Goal: Check status: Check status

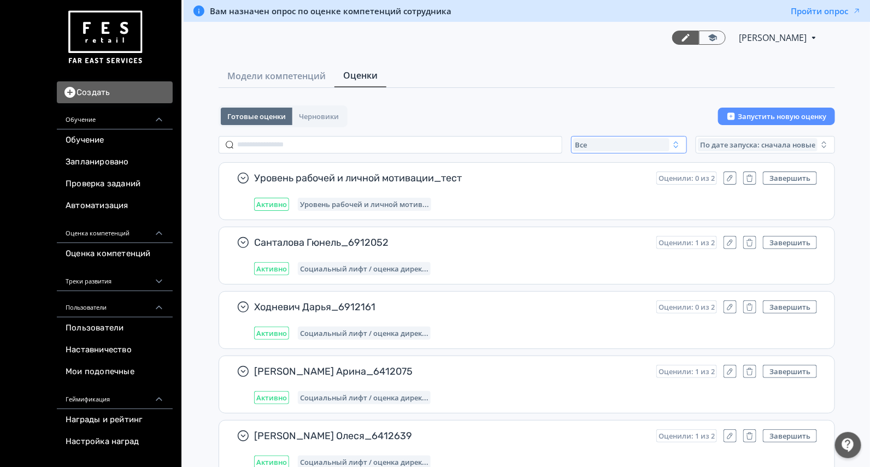
click at [616, 148] on div "Все" at bounding box center [621, 144] width 96 height 13
click at [600, 188] on span "Активные" at bounding box center [605, 189] width 40 height 11
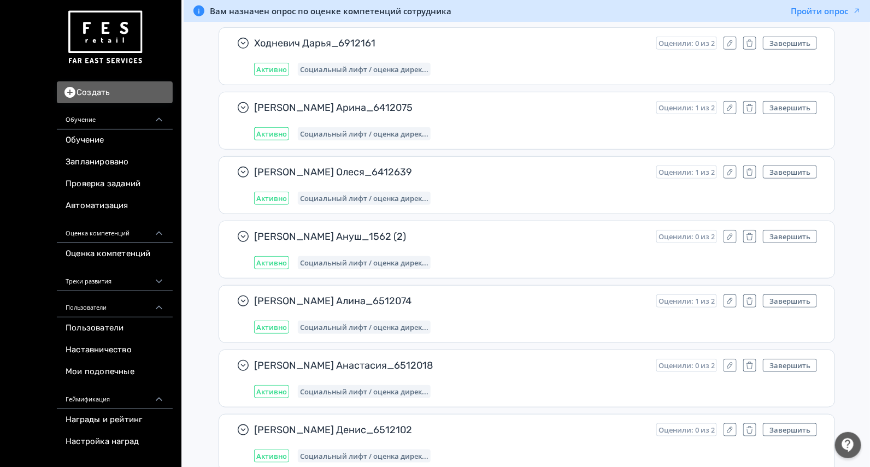
scroll to position [10359, 0]
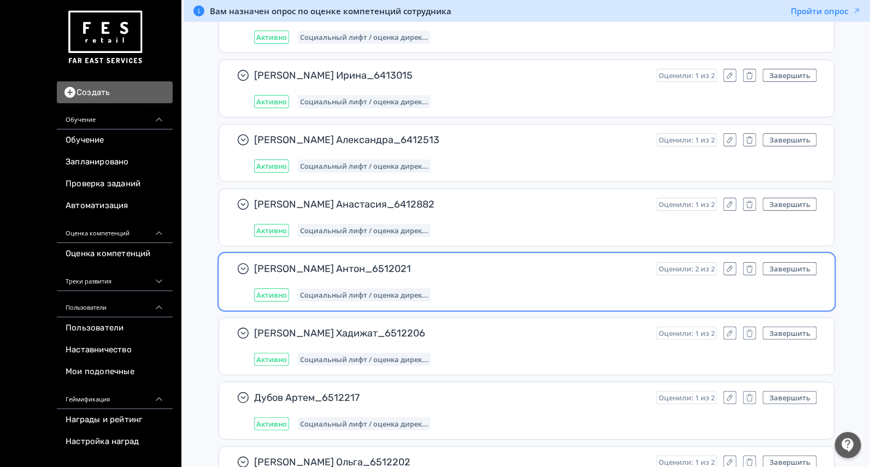
click at [489, 262] on span "[PERSON_NAME] Антон_6512021" at bounding box center [451, 268] width 394 height 13
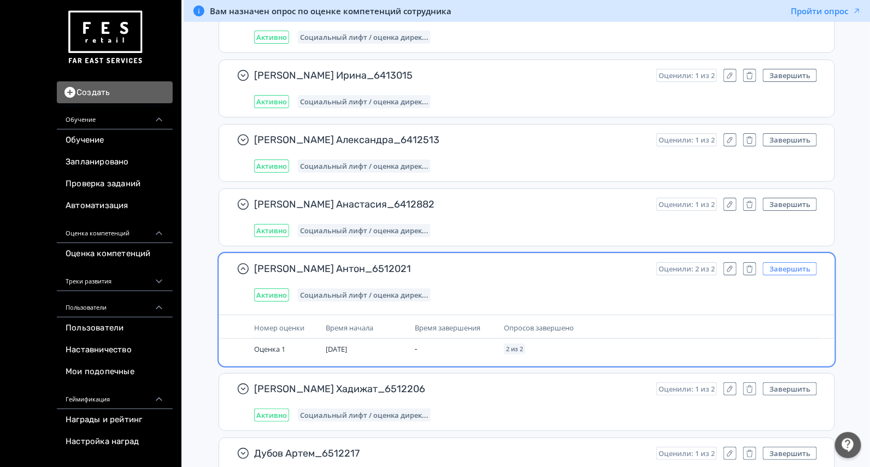
click at [786, 262] on button "Завершить" at bounding box center [790, 268] width 54 height 13
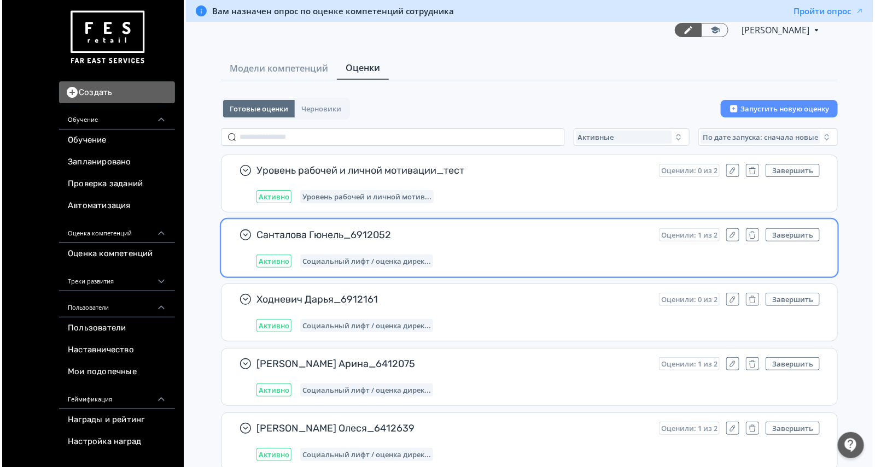
scroll to position [0, 0]
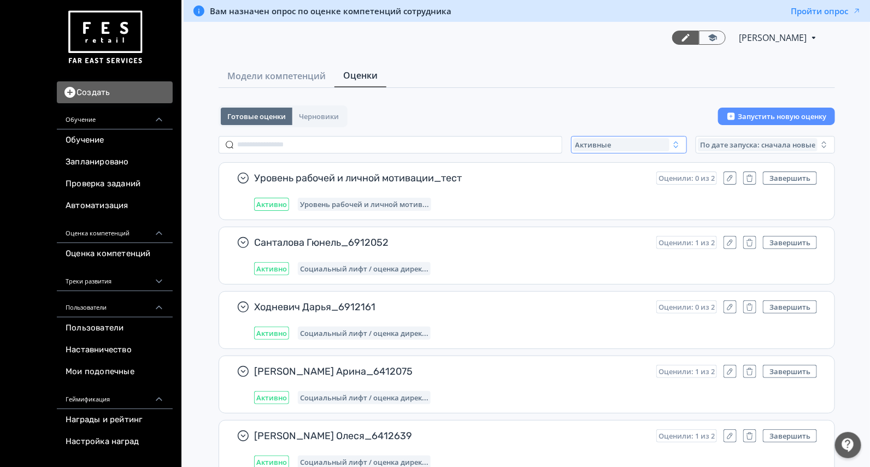
click at [628, 142] on div "Активные" at bounding box center [621, 144] width 96 height 13
click at [595, 208] on span "Завершенные" at bounding box center [613, 209] width 57 height 11
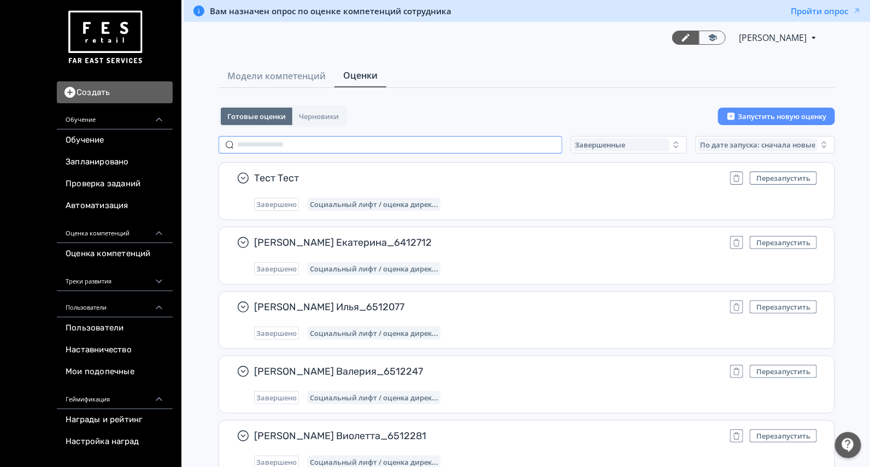
click at [336, 143] on input "text" at bounding box center [391, 144] width 344 height 17
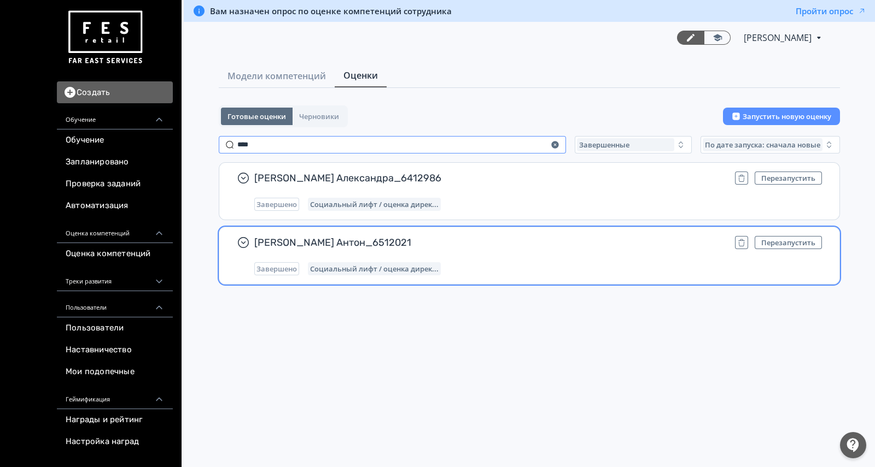
type input "****"
click at [525, 262] on div "Завершено Социальный лифт / оценка дирек..." at bounding box center [537, 268] width 567 height 13
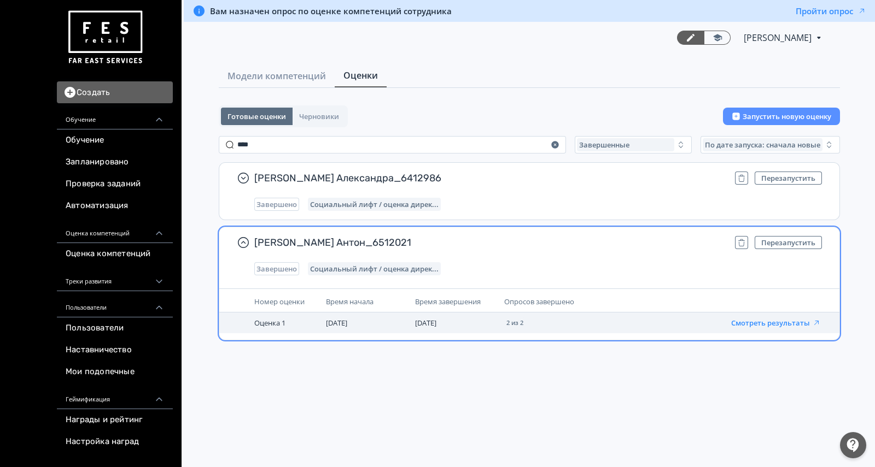
click at [783, 325] on button "Смотреть результаты" at bounding box center [776, 323] width 90 height 9
